Goal: Task Accomplishment & Management: Manage account settings

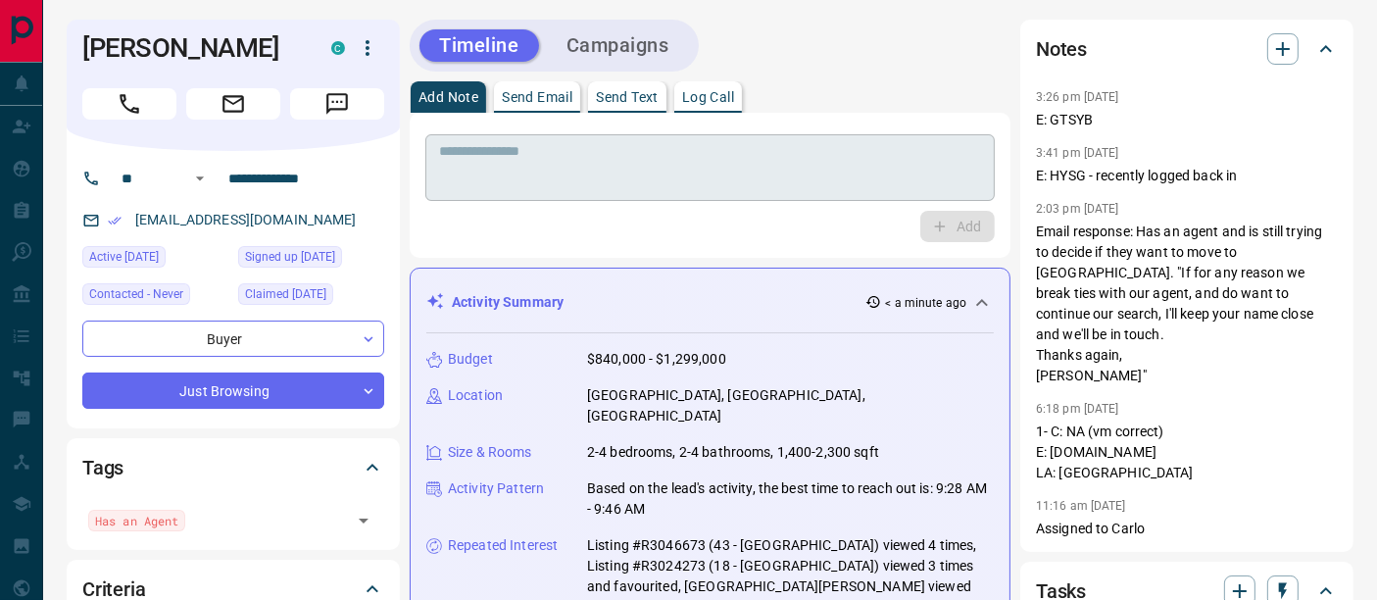
click at [691, 145] on textarea at bounding box center [710, 168] width 542 height 50
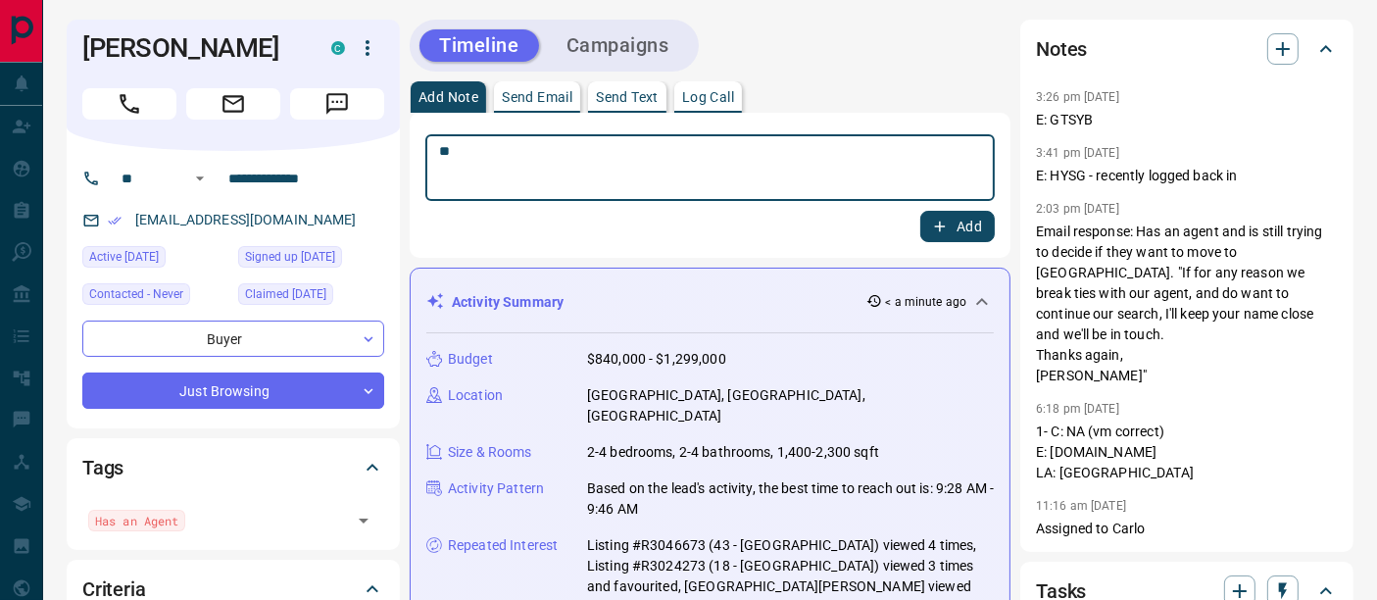
type textarea "*"
type textarea "**********"
click at [954, 225] on button "Add" at bounding box center [958, 226] width 75 height 31
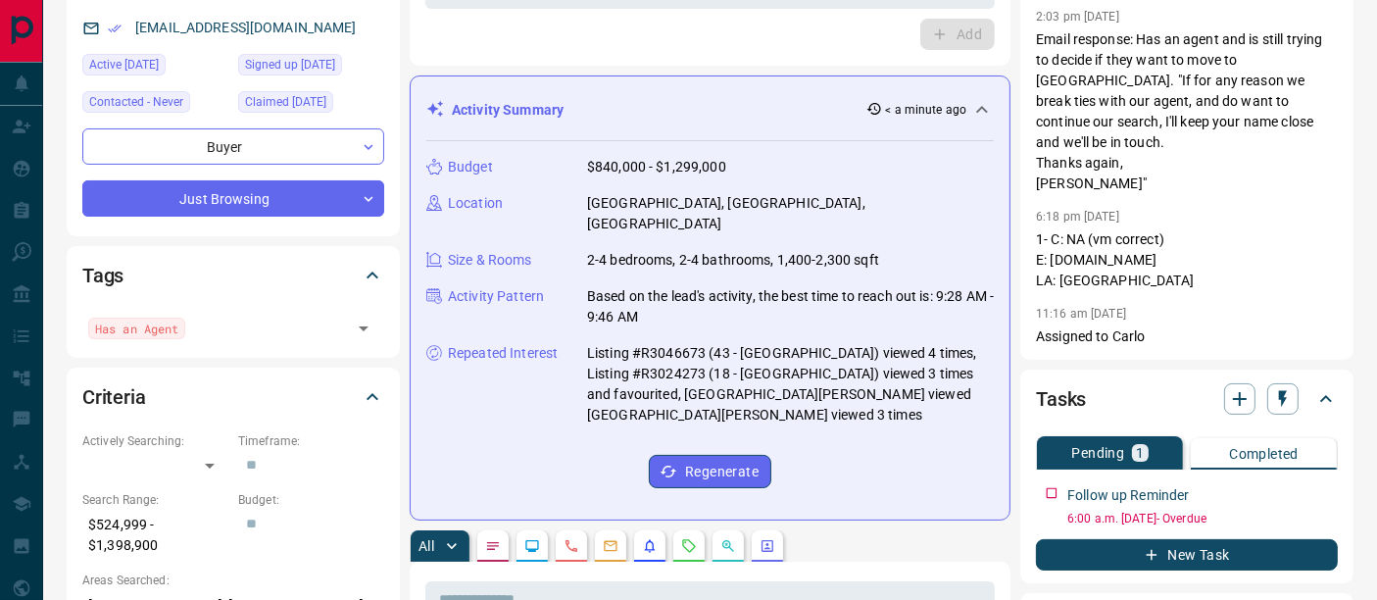
scroll to position [326, 0]
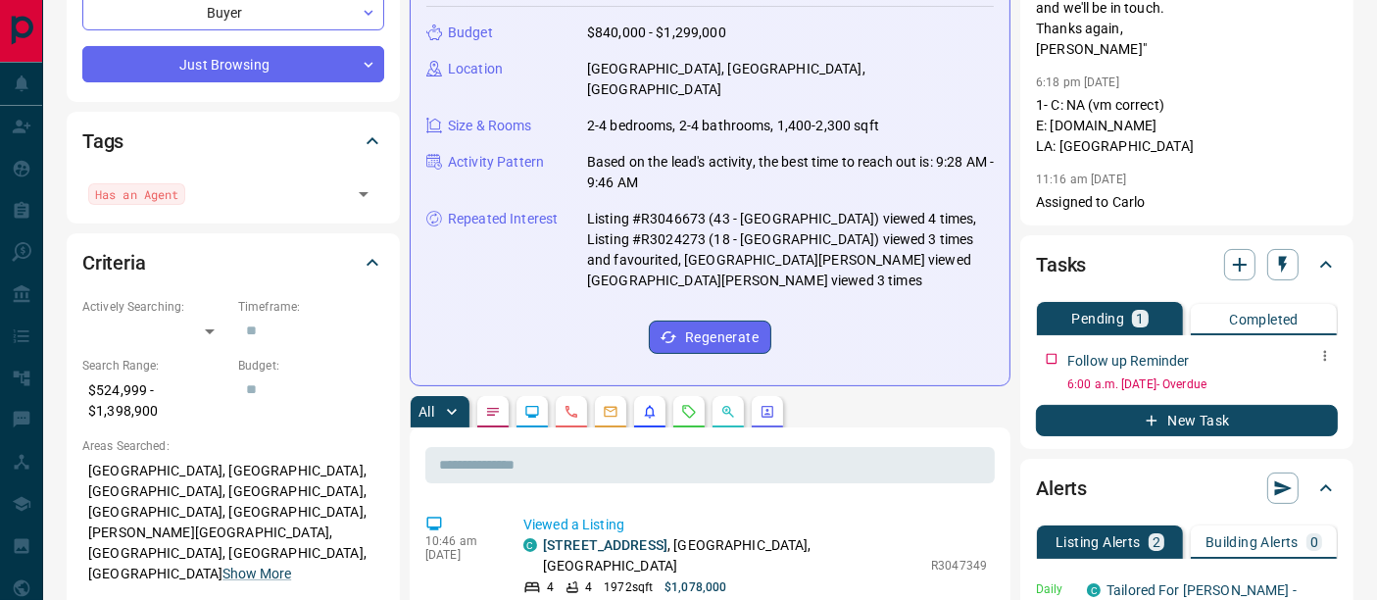
click at [1320, 348] on icon "button" at bounding box center [1326, 356] width 16 height 16
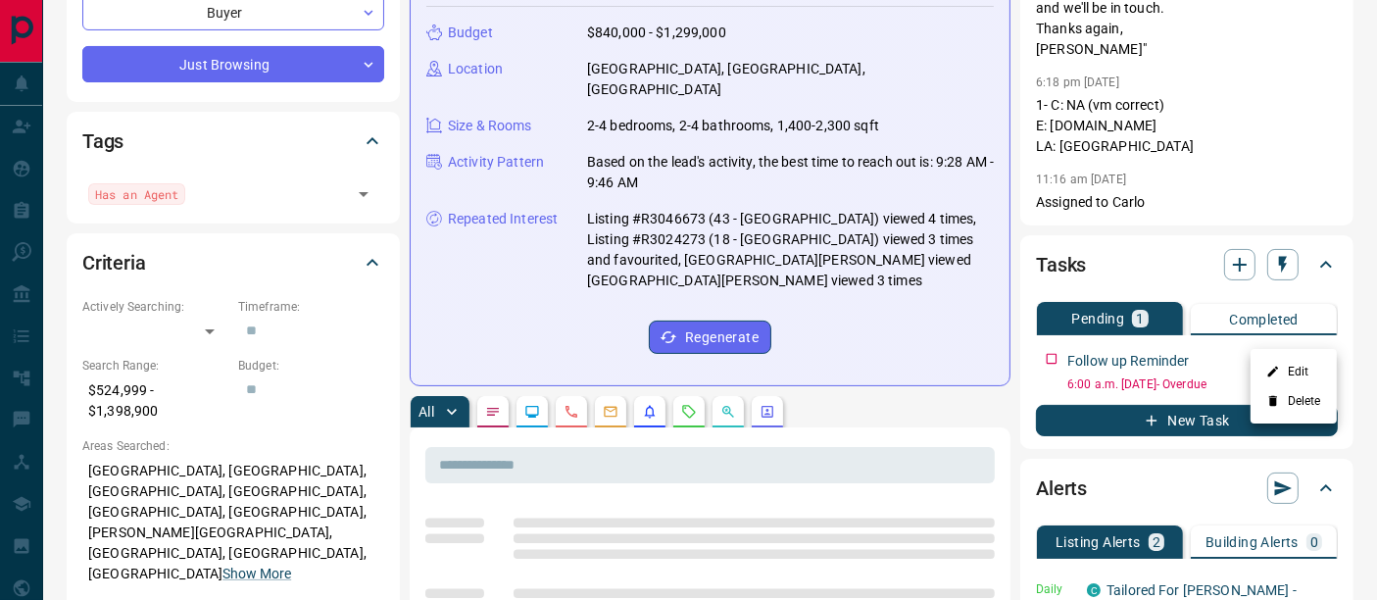
click at [1303, 372] on li "Edit" at bounding box center [1294, 371] width 86 height 29
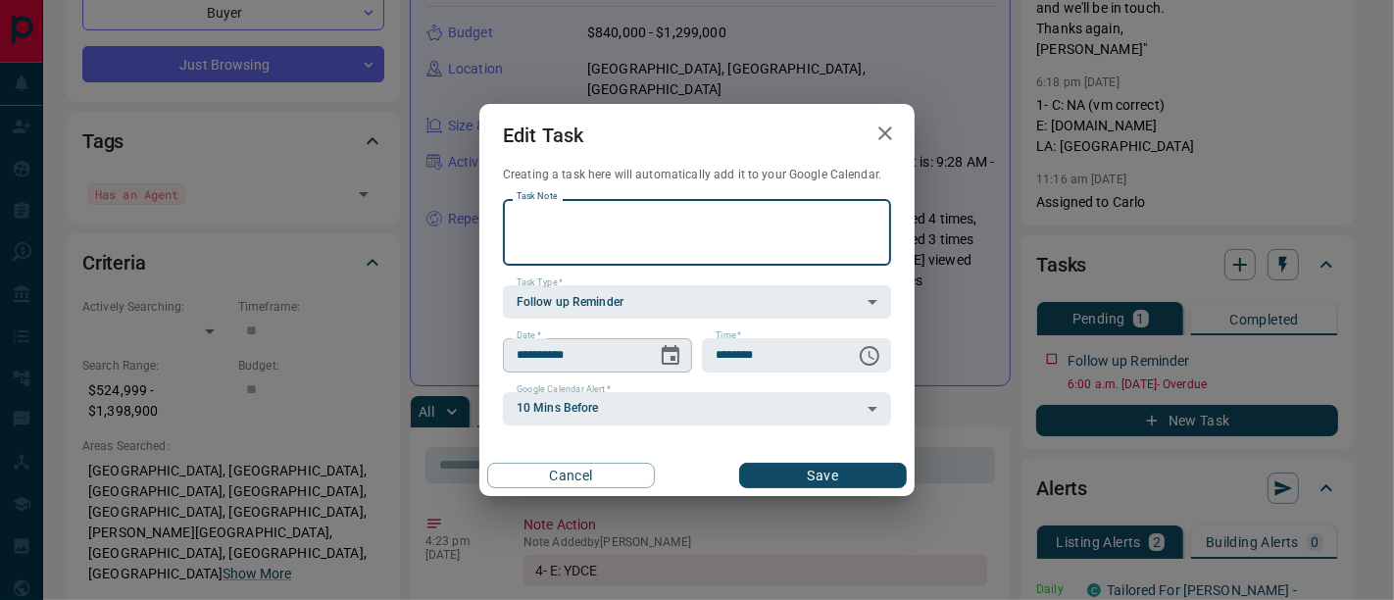
click at [651, 359] on button "Choose date, selected date is Oct 13, 2025" at bounding box center [670, 355] width 39 height 39
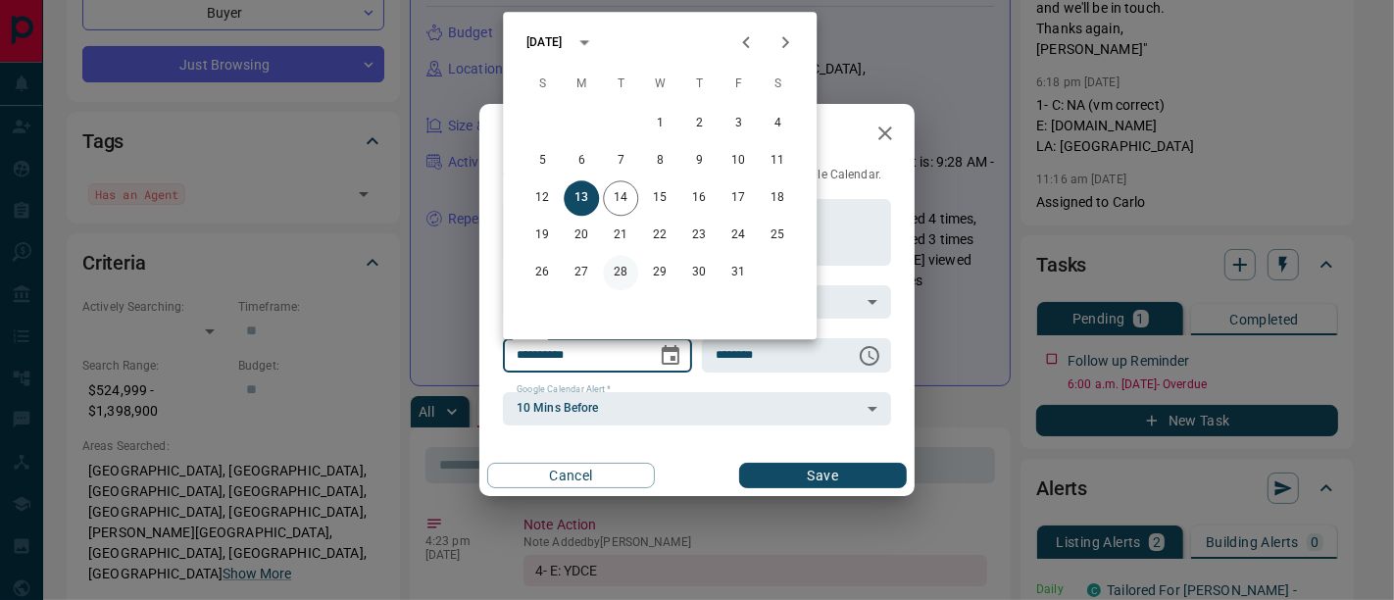
click at [620, 271] on button "28" at bounding box center [620, 272] width 35 height 35
type input "**********"
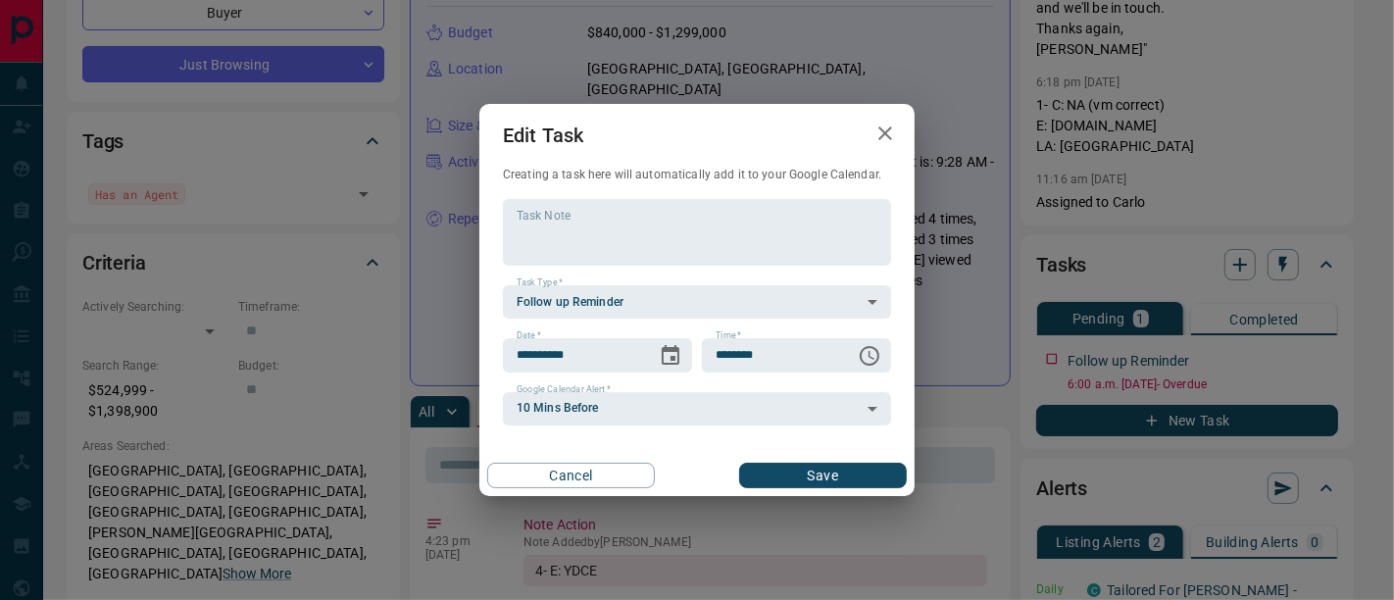
click at [781, 483] on button "Save" at bounding box center [823, 475] width 168 height 25
